Goal: Task Accomplishment & Management: Use online tool/utility

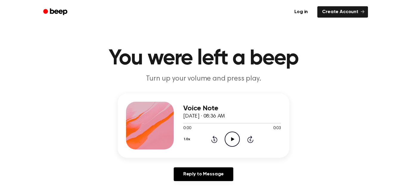
click at [231, 139] on icon at bounding box center [232, 139] width 3 height 4
click at [241, 135] on div "1.0x Rewind 5 seconds Play Audio Skip 5 seconds" at bounding box center [232, 138] width 98 height 15
click at [234, 136] on icon "Play Audio" at bounding box center [232, 138] width 15 height 15
click at [213, 141] on icon "Rewind 5 seconds" at bounding box center [214, 139] width 7 height 8
click at [236, 139] on icon "Play Audio" at bounding box center [232, 138] width 15 height 15
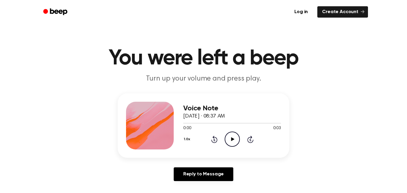
click at [235, 141] on icon "Play Audio" at bounding box center [232, 138] width 15 height 15
click at [214, 140] on icon at bounding box center [213, 140] width 1 height 2
click at [230, 136] on icon "Play Audio" at bounding box center [232, 138] width 15 height 15
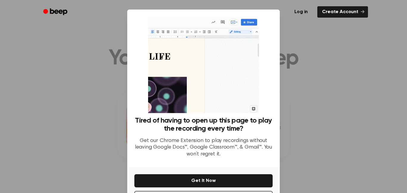
scroll to position [24, 0]
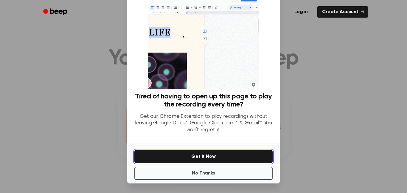
click at [212, 155] on button "Get It Now" at bounding box center [203, 156] width 138 height 13
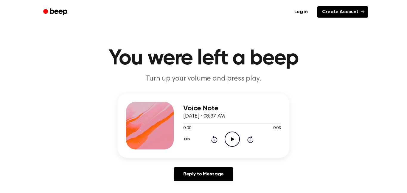
click at [322, 13] on link "Create Account" at bounding box center [342, 11] width 51 height 11
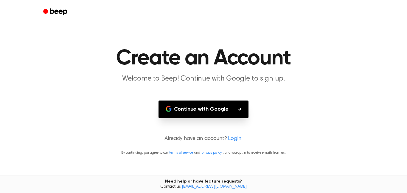
click at [188, 100] on main "Create an Account Welcome to Beep! Continue with Google to sign up. Continue wi…" at bounding box center [203, 96] width 407 height 193
click at [189, 105] on button "Continue with Google" at bounding box center [203, 109] width 90 height 18
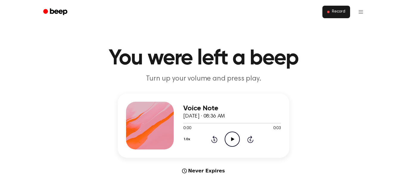
click at [328, 16] on button "Record" at bounding box center [336, 12] width 28 height 13
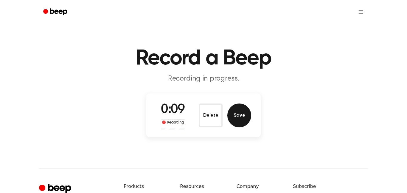
click at [235, 119] on button "Save" at bounding box center [239, 115] width 24 height 24
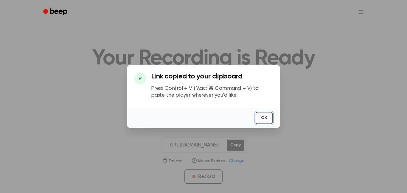
click at [267, 118] on button "OK" at bounding box center [264, 118] width 17 height 12
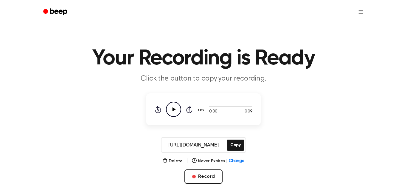
click at [166, 108] on circle at bounding box center [173, 109] width 15 height 15
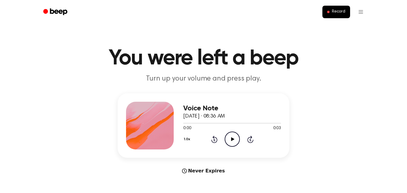
click at [235, 132] on icon "Play Audio" at bounding box center [232, 138] width 15 height 15
click at [181, 137] on div "Voice Note [DATE] · 08:36 AM 0:01 0:03 Your browser does not support the [objec…" at bounding box center [204, 125] width 172 height 64
click at [186, 138] on button "1.0x" at bounding box center [187, 139] width 9 height 10
click at [195, 162] on span "0.8x" at bounding box center [192, 164] width 7 height 6
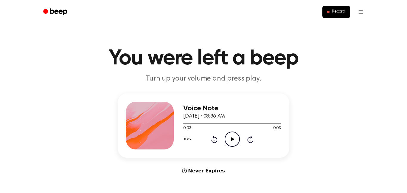
click at [235, 137] on icon "Play Audio" at bounding box center [232, 138] width 15 height 15
click at [335, 16] on button "Record" at bounding box center [336, 12] width 28 height 13
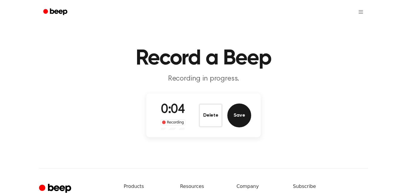
click at [243, 118] on button "Save" at bounding box center [239, 115] width 24 height 24
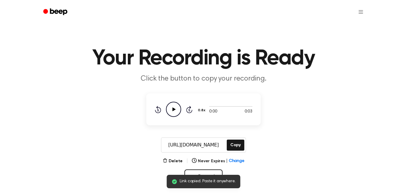
click at [173, 111] on icon "Play Audio" at bounding box center [173, 109] width 15 height 15
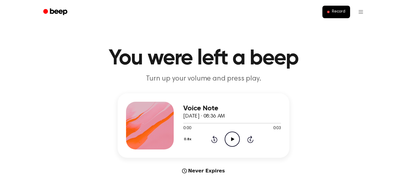
click at [234, 136] on icon "Play Audio" at bounding box center [232, 138] width 15 height 15
click at [342, 15] on button "Record" at bounding box center [336, 12] width 28 height 13
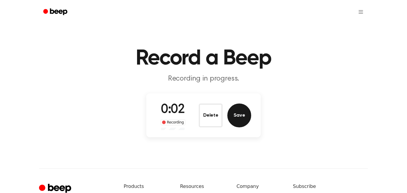
click at [240, 121] on button "Save" at bounding box center [239, 115] width 24 height 24
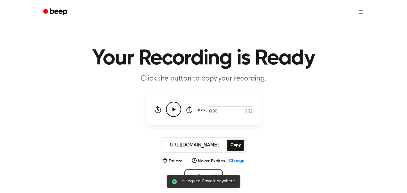
click at [177, 109] on icon "Play Audio" at bounding box center [173, 109] width 15 height 15
click at [201, 108] on button "0.8x" at bounding box center [202, 110] width 10 height 10
click at [206, 141] on div "1.0x" at bounding box center [208, 146] width 23 height 11
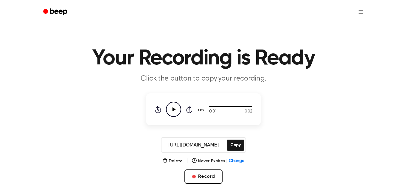
click at [181, 112] on div "Rewind 5 seconds Play Audio Skip 5 seconds" at bounding box center [174, 109] width 38 height 15
click at [179, 111] on icon "Play Audio" at bounding box center [173, 109] width 15 height 15
click at [239, 147] on button "Copy" at bounding box center [236, 144] width 18 height 11
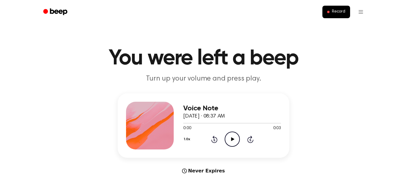
click at [227, 141] on icon "Play Audio" at bounding box center [232, 138] width 15 height 15
click at [228, 137] on icon "Play Audio" at bounding box center [232, 138] width 15 height 15
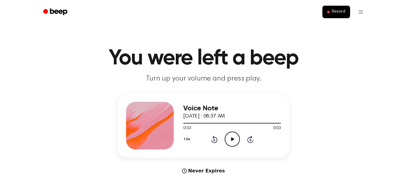
click at [228, 137] on icon "Play Audio" at bounding box center [232, 138] width 15 height 15
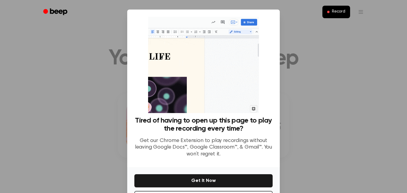
scroll to position [24, 0]
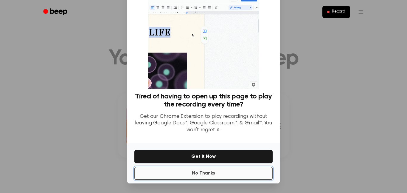
click at [210, 171] on button "No Thanks" at bounding box center [203, 173] width 138 height 13
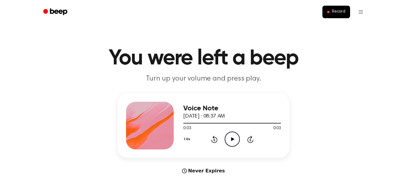
click at [232, 145] on icon "Play Audio" at bounding box center [232, 138] width 15 height 15
click at [201, 80] on p "Turn up your volume and press play." at bounding box center [203, 79] width 229 height 10
click at [334, 15] on button "Record" at bounding box center [336, 12] width 28 height 13
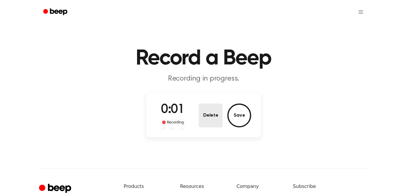
click at [214, 107] on button "Delete" at bounding box center [211, 115] width 24 height 24
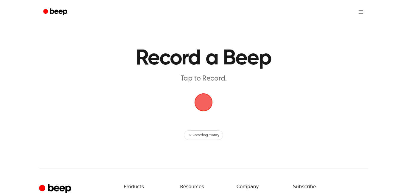
click at [124, 110] on main "Record a Beep Tap to Record. Recording History" at bounding box center [203, 70] width 407 height 140
click at [201, 103] on span "button" at bounding box center [203, 102] width 17 height 17
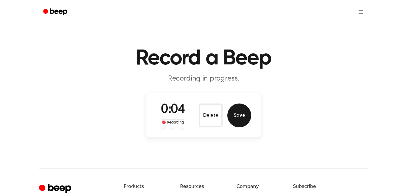
click at [241, 108] on button "Save" at bounding box center [239, 115] width 24 height 24
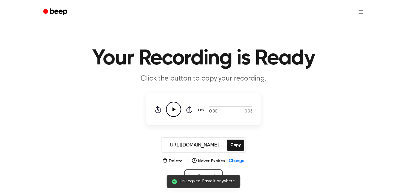
click at [88, 74] on header "Your Recording is Ready Click the button to copy your recording." at bounding box center [203, 66] width 393 height 36
click at [186, 104] on div "Rewind 5 seconds Play Audio Skip 5 seconds" at bounding box center [174, 109] width 38 height 15
click at [177, 109] on icon "Play Audio" at bounding box center [173, 109] width 15 height 15
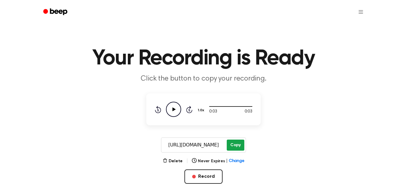
click at [237, 150] on button "Copy" at bounding box center [236, 144] width 18 height 11
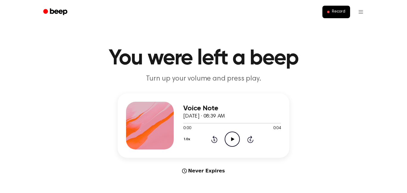
click at [234, 136] on icon "Play Audio" at bounding box center [232, 138] width 15 height 15
click at [234, 136] on icon "Pause Audio" at bounding box center [232, 138] width 15 height 15
click at [234, 136] on icon "Play Audio" at bounding box center [232, 138] width 15 height 15
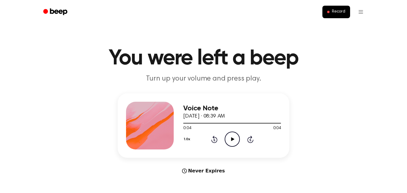
click at [234, 136] on icon "Play Audio" at bounding box center [232, 138] width 15 height 15
click at [332, 16] on button "Record" at bounding box center [336, 12] width 28 height 13
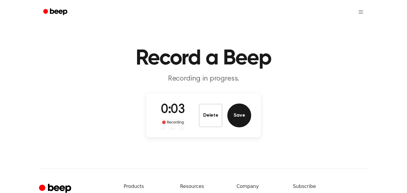
click at [241, 116] on button "Save" at bounding box center [239, 115] width 24 height 24
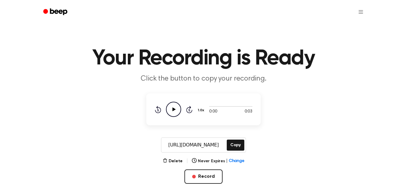
click at [175, 102] on circle at bounding box center [173, 109] width 15 height 15
click at [233, 149] on button "Copy" at bounding box center [236, 144] width 18 height 11
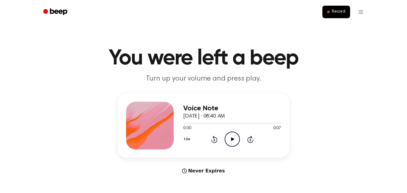
click at [230, 137] on icon "Play Audio" at bounding box center [232, 138] width 15 height 15
click at [226, 137] on icon "Play Audio" at bounding box center [232, 138] width 15 height 15
click at [178, 138] on div "Voice Note [DATE] · 08:40 AM 0:02 0:07 Your browser does not support the [objec…" at bounding box center [204, 125] width 172 height 64
click at [185, 137] on button "1.0x" at bounding box center [187, 139] width 9 height 10
click at [198, 163] on div "0.8x" at bounding box center [194, 163] width 23 height 11
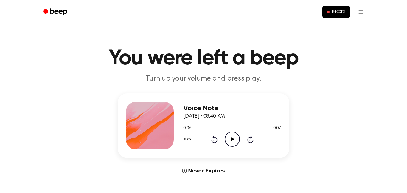
click at [229, 134] on icon "Play Audio" at bounding box center [232, 138] width 15 height 15
click at [229, 134] on icon "Pause Audio" at bounding box center [232, 138] width 15 height 15
click at [221, 124] on div at bounding box center [232, 122] width 98 height 5
click at [226, 132] on icon "Play Audio" at bounding box center [232, 138] width 15 height 15
click at [205, 123] on div at bounding box center [232, 122] width 98 height 5
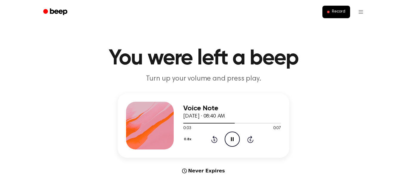
click at [227, 139] on icon "Pause Audio" at bounding box center [232, 138] width 15 height 15
click at [231, 140] on icon at bounding box center [232, 139] width 3 height 4
click at [215, 124] on div at bounding box center [232, 122] width 98 height 5
click at [234, 136] on icon "Play Audio" at bounding box center [232, 138] width 15 height 15
click at [234, 136] on icon "Pause Audio" at bounding box center [232, 138] width 15 height 15
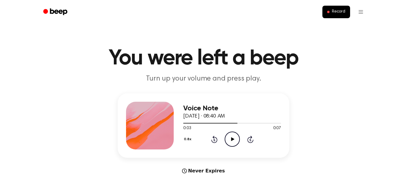
click at [227, 137] on icon "Play Audio" at bounding box center [232, 138] width 15 height 15
click at [211, 123] on div at bounding box center [232, 123] width 98 height 1
click at [234, 142] on icon "Pause Audio" at bounding box center [232, 138] width 15 height 15
